Goal: Task Accomplishment & Management: Complete application form

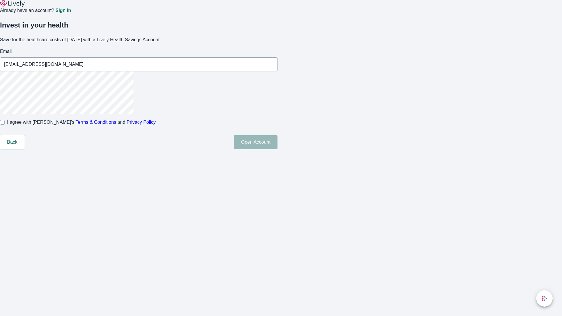
click at [5, 125] on input "I agree with Lively’s Terms & Conditions and Privacy Policy" at bounding box center [2, 122] width 5 height 5
checkbox input "true"
click at [278, 149] on button "Open Account" at bounding box center [256, 142] width 44 height 14
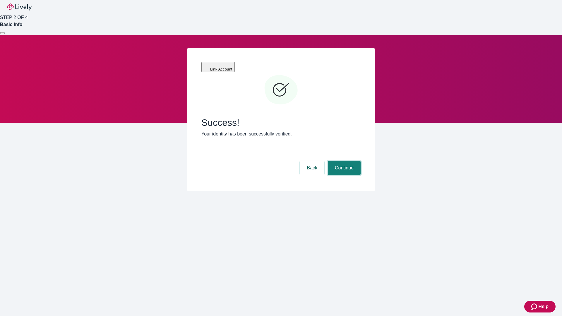
click at [343, 161] on button "Continue" at bounding box center [344, 168] width 33 height 14
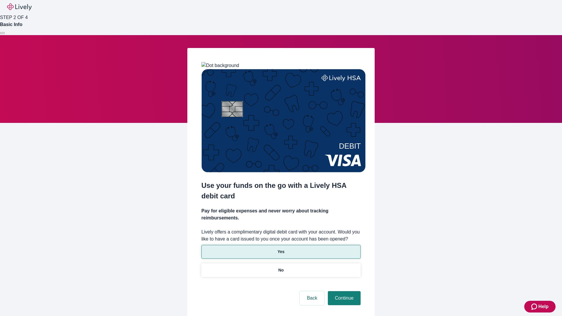
click at [281, 249] on p "Yes" at bounding box center [281, 252] width 7 height 6
click at [343, 291] on button "Continue" at bounding box center [344, 298] width 33 height 14
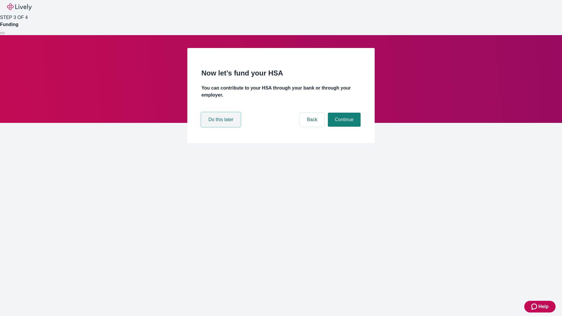
click at [222, 127] on button "Do this later" at bounding box center [220, 120] width 39 height 14
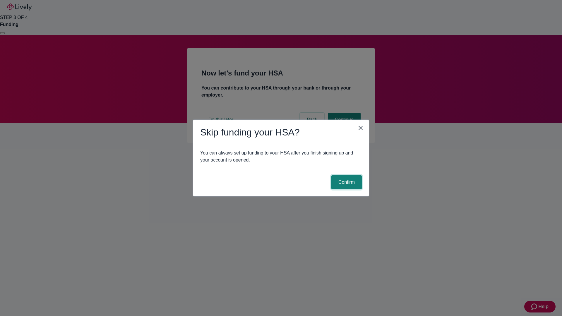
click at [346, 182] on button "Confirm" at bounding box center [346, 182] width 30 height 14
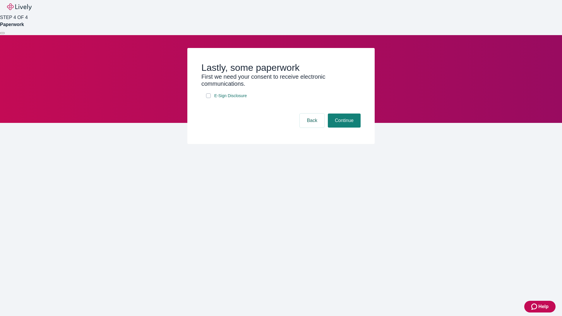
click at [208, 98] on input "E-Sign Disclosure" at bounding box center [208, 95] width 5 height 5
checkbox input "true"
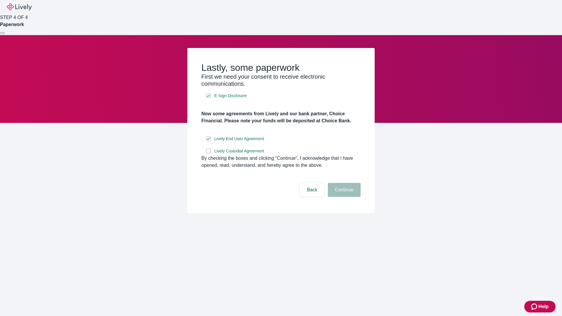
click at [208, 153] on input "Lively Custodial Agreement" at bounding box center [208, 151] width 5 height 5
checkbox input "true"
click at [343, 197] on button "Continue" at bounding box center [344, 190] width 33 height 14
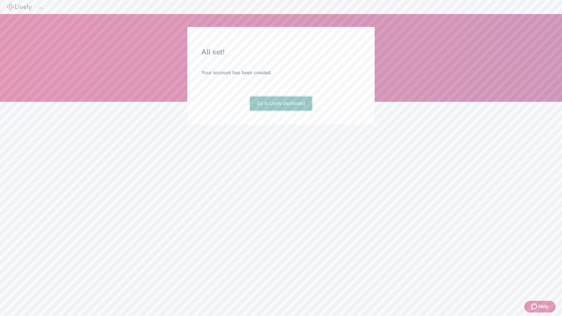
click at [281, 111] on link "Go to Lively dashboard" at bounding box center [281, 104] width 62 height 14
